Goal: Find specific page/section: Find specific page/section

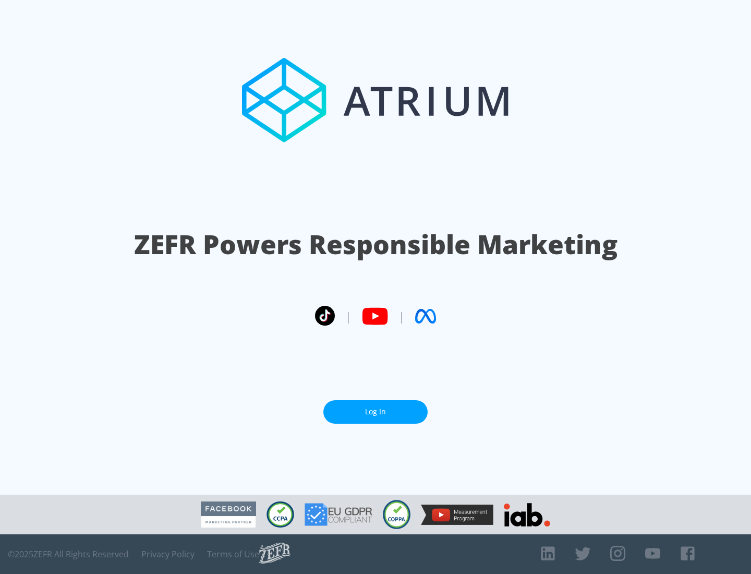
click at [375, 411] on link "Log In" at bounding box center [375, 411] width 104 height 23
